Goal: Task Accomplishment & Management: Manage account settings

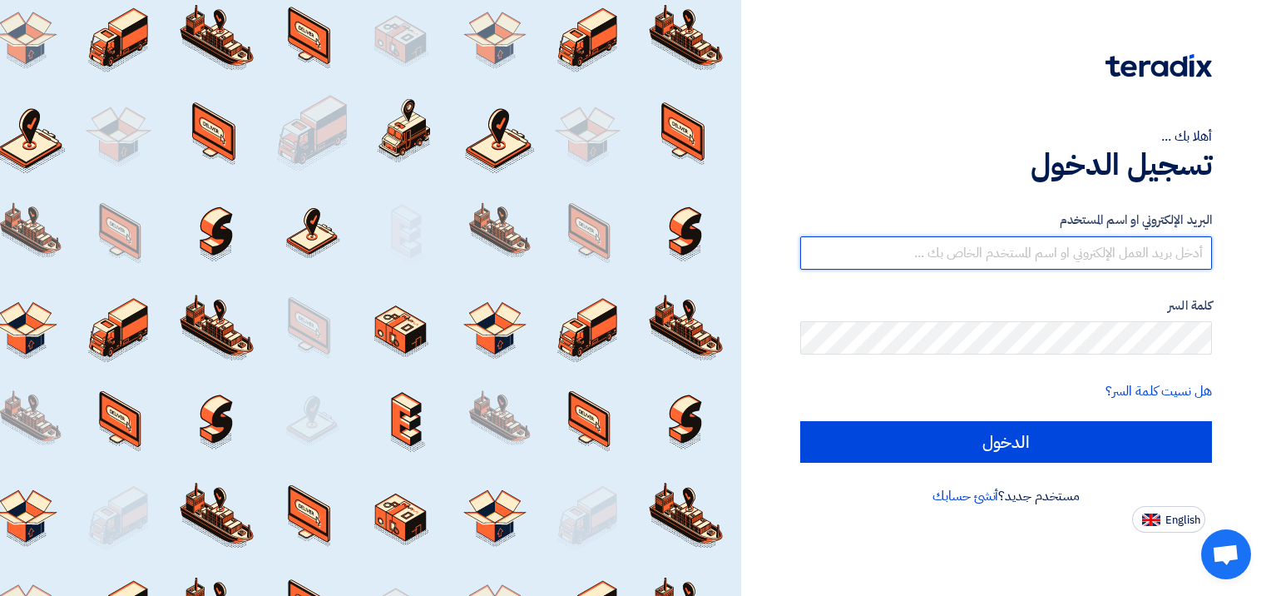
click at [1122, 260] on input "text" at bounding box center [1006, 252] width 412 height 33
type input "[EMAIL_ADDRESS][DOMAIN_NAME]"
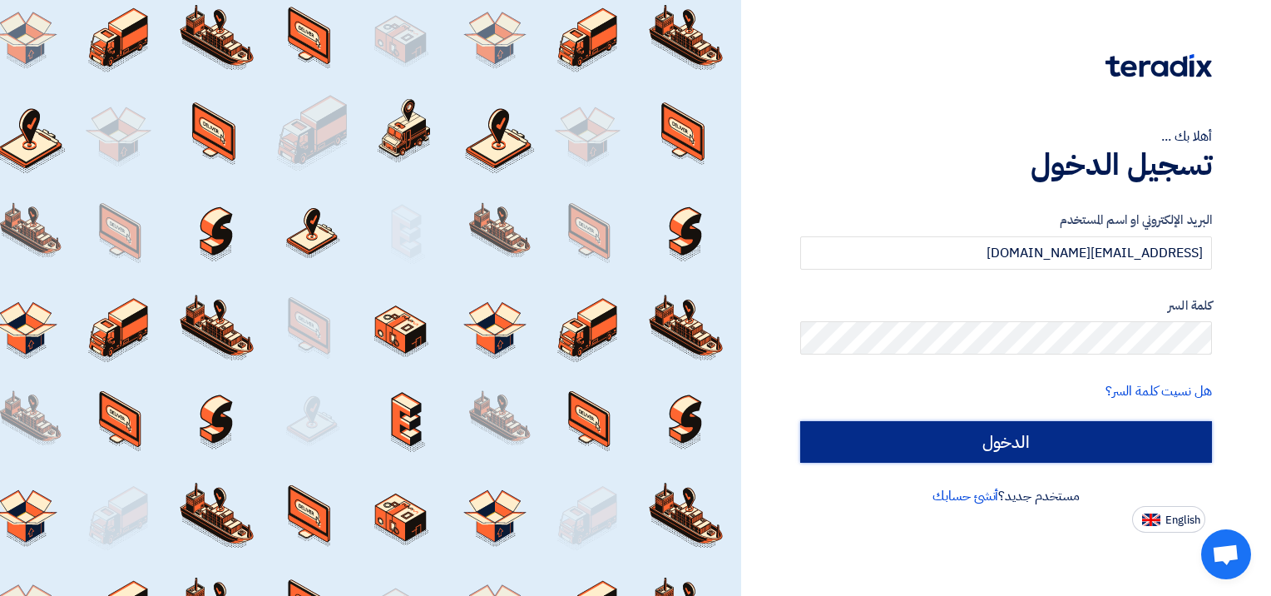
click at [1002, 442] on input "الدخول" at bounding box center [1006, 442] width 412 height 42
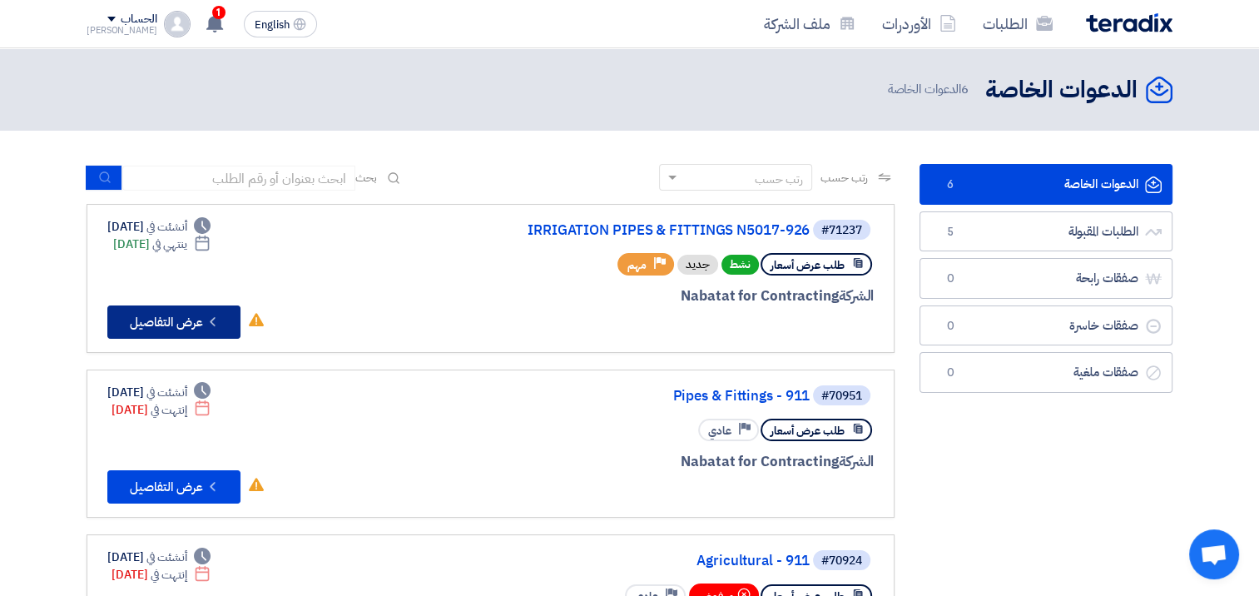
click at [181, 319] on button "Check details عرض التفاصيل" at bounding box center [173, 321] width 133 height 33
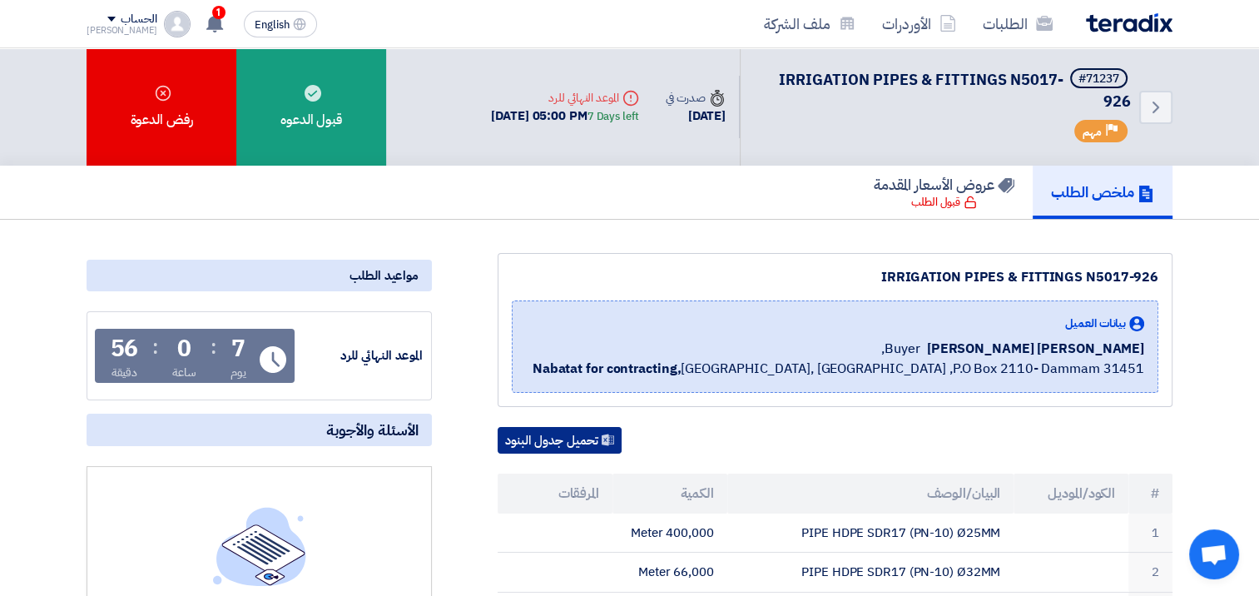
click at [582, 443] on button "تحميل جدول البنود" at bounding box center [560, 440] width 124 height 27
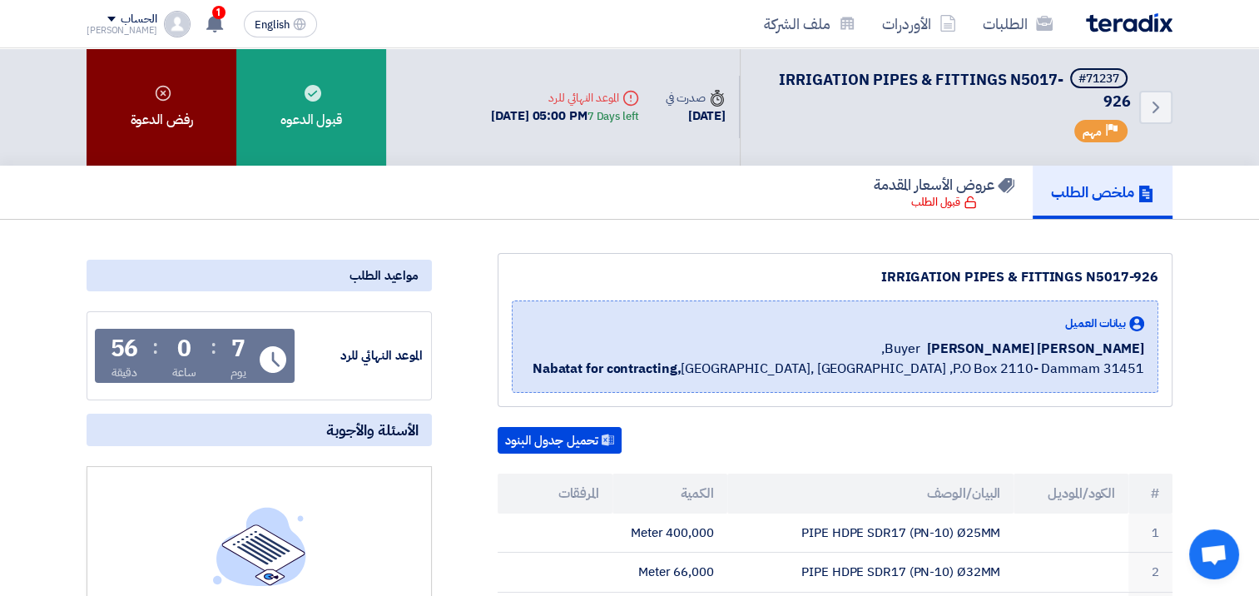
click at [140, 110] on div "رفض الدعوة" at bounding box center [162, 106] width 150 height 117
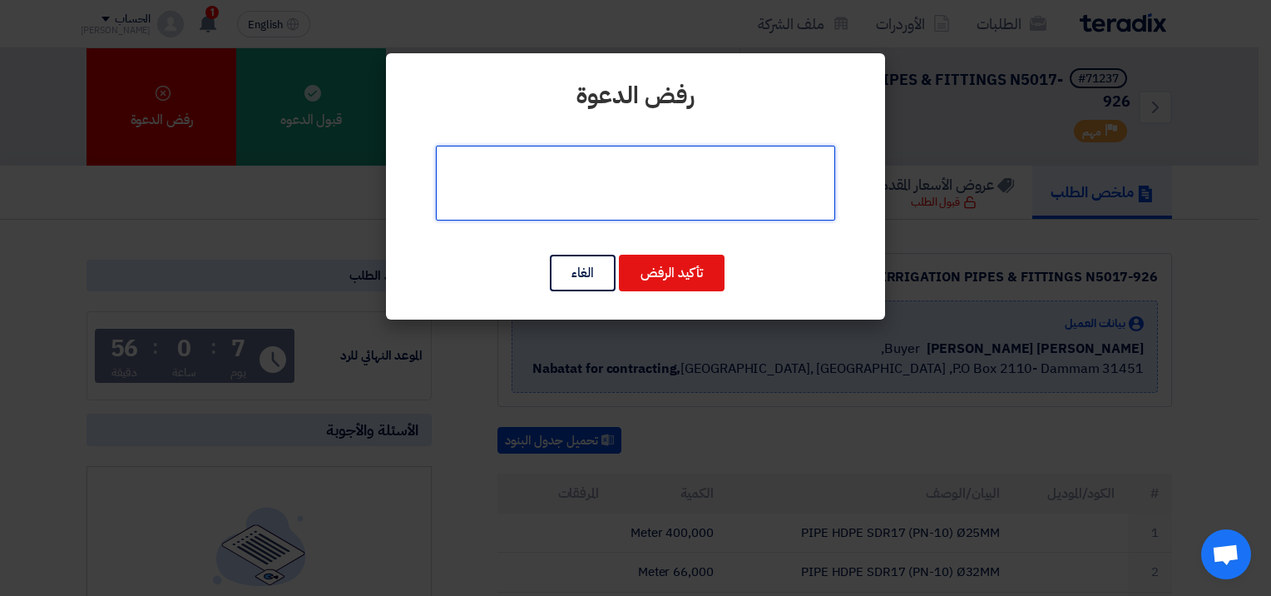
click at [686, 184] on textarea at bounding box center [635, 183] width 399 height 75
type textarea "All Materials out of our scope of works"
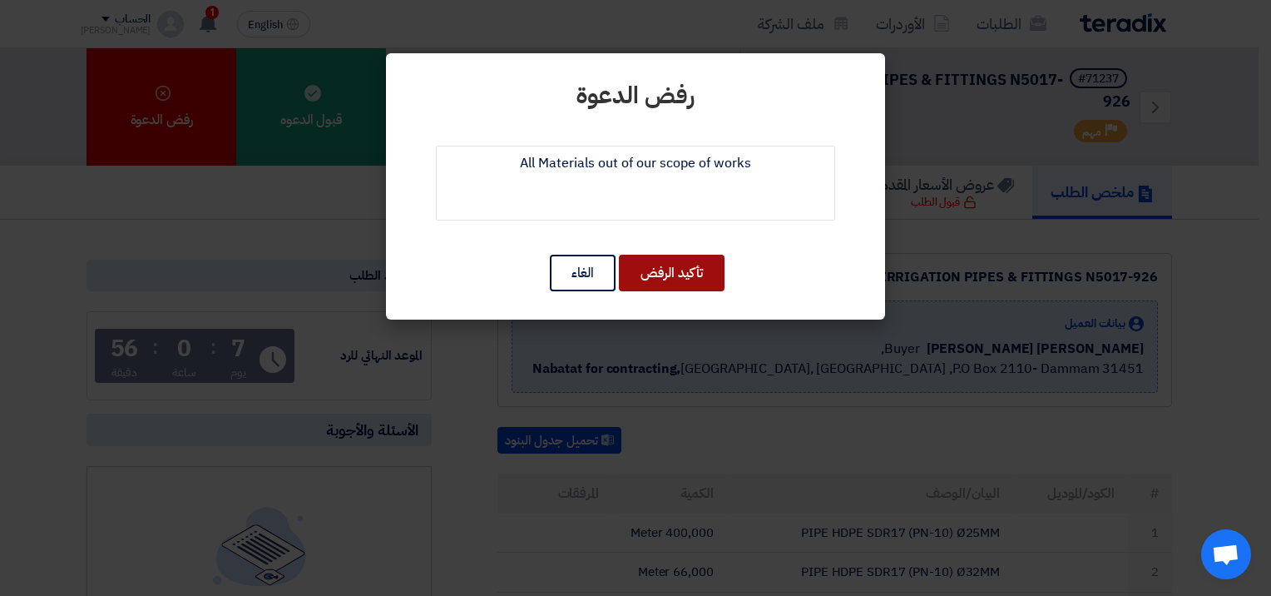
click at [669, 269] on button "تأكيد الرفض" at bounding box center [672, 273] width 106 height 37
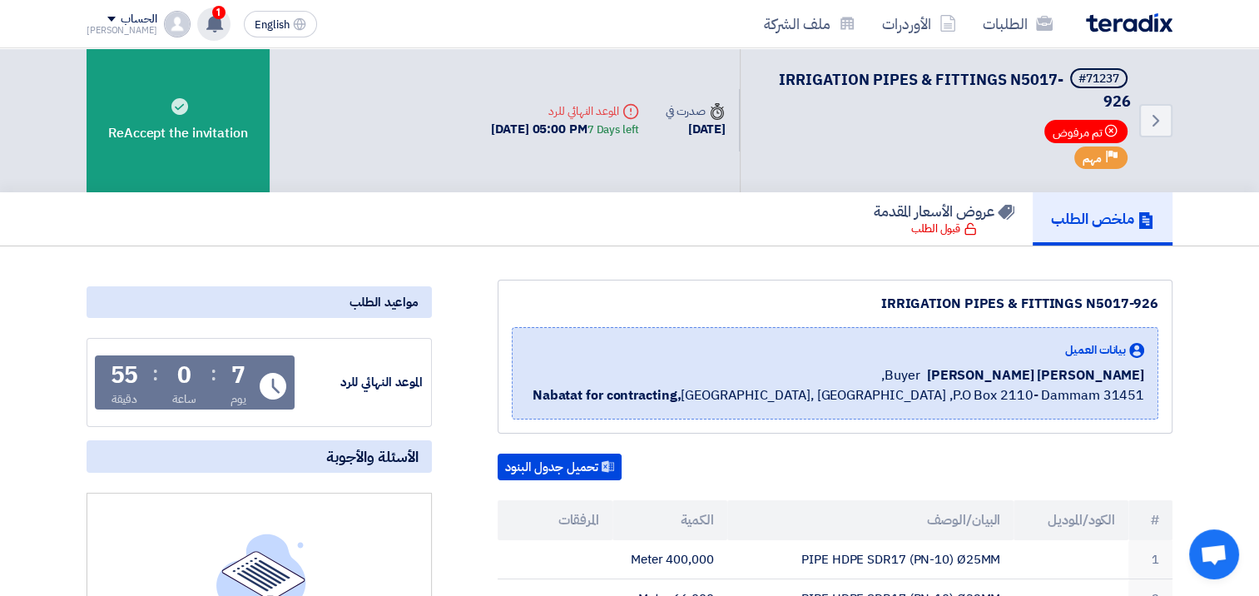
click at [212, 7] on span "1" at bounding box center [218, 12] width 13 height 13
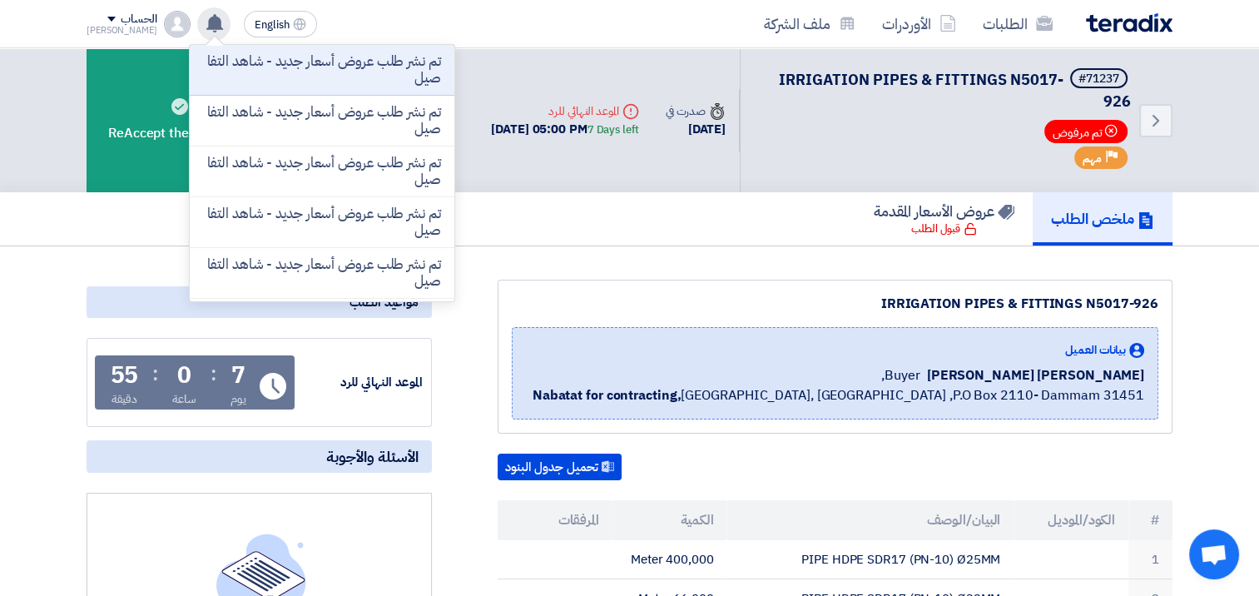
click at [531, 192] on div "ملخص الطلب عروض الأسعار المقدمة قبول الطلب" at bounding box center [630, 218] width 1086 height 53
